Goal: Task Accomplishment & Management: Manage account settings

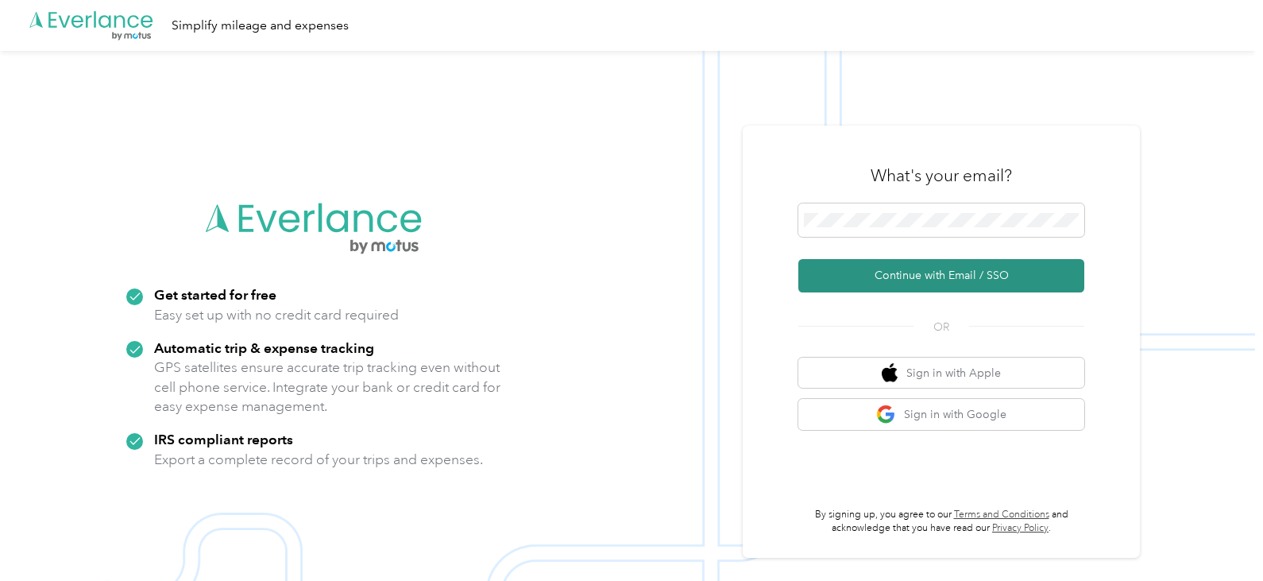
click at [899, 276] on button "Continue with Email / SSO" at bounding box center [941, 275] width 286 height 33
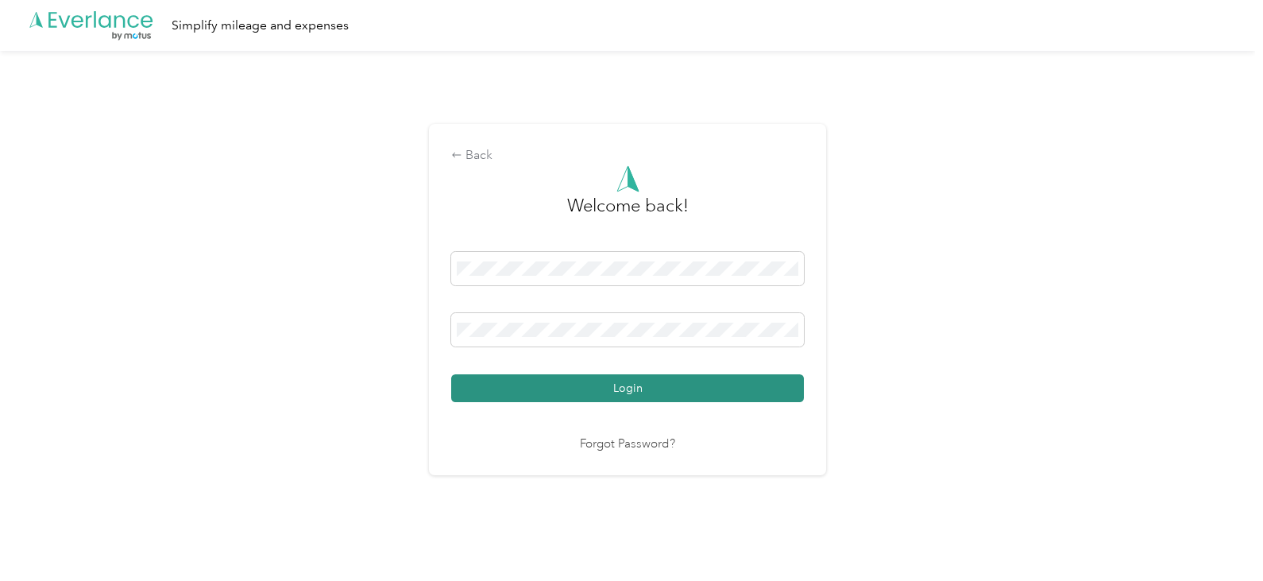
click at [721, 377] on button "Login" at bounding box center [627, 388] width 353 height 28
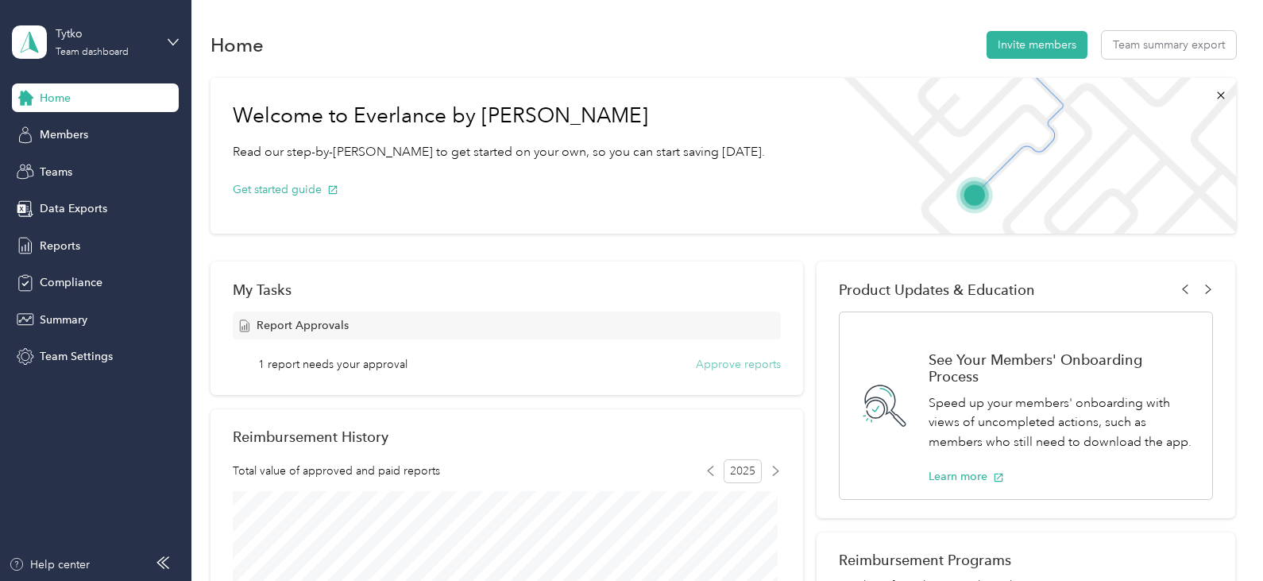
click at [722, 361] on button "Approve reports" at bounding box center [738, 364] width 85 height 17
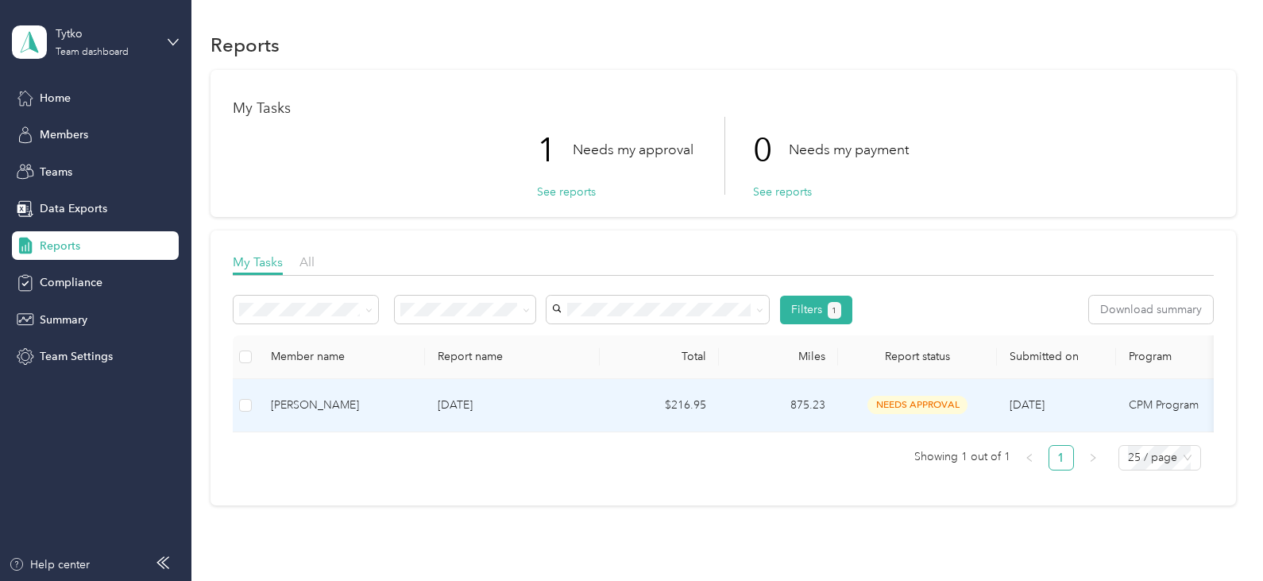
click at [360, 404] on div "[PERSON_NAME]" at bounding box center [341, 404] width 141 height 17
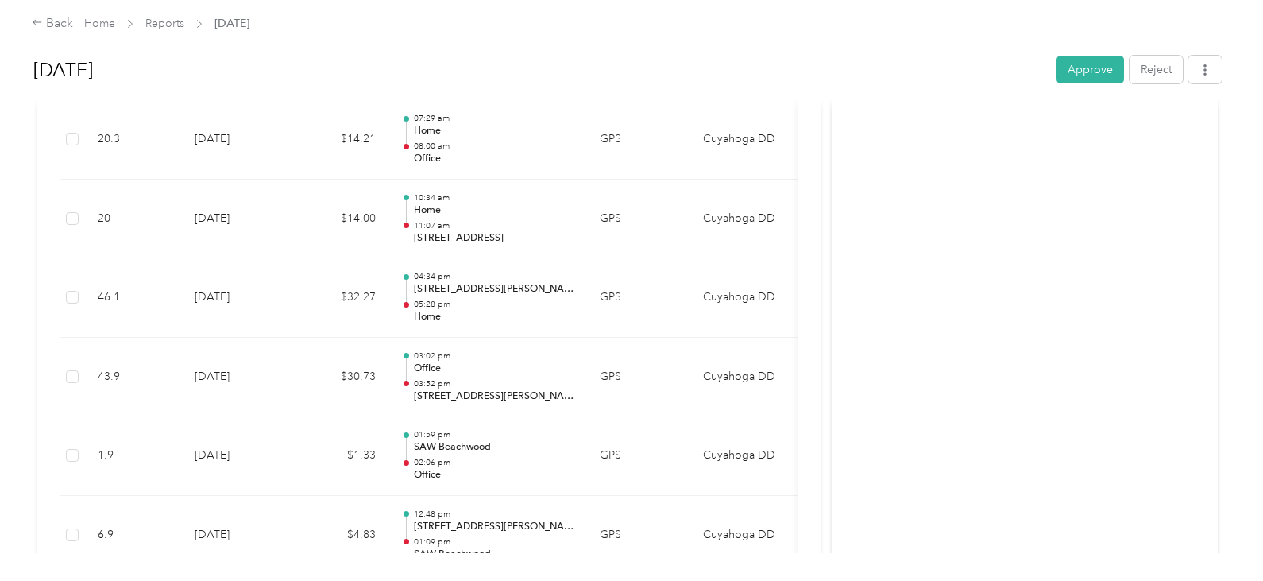
scroll to position [4504, 0]
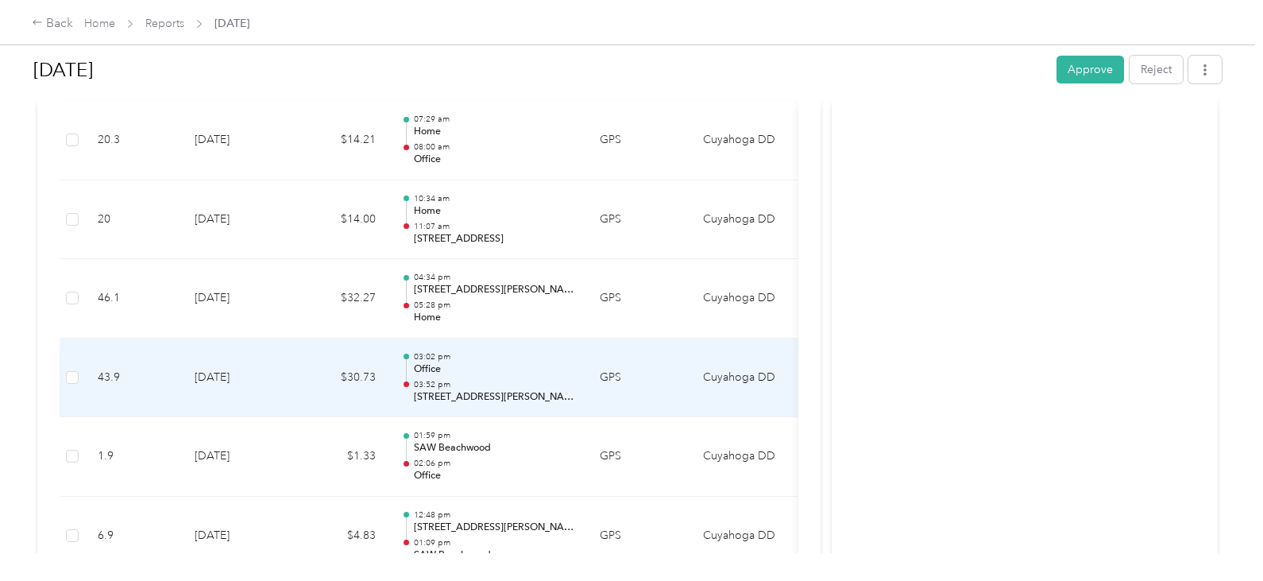
click at [481, 379] on p "03:52 pm" at bounding box center [494, 384] width 160 height 11
